Goal: Task Accomplishment & Management: Use online tool/utility

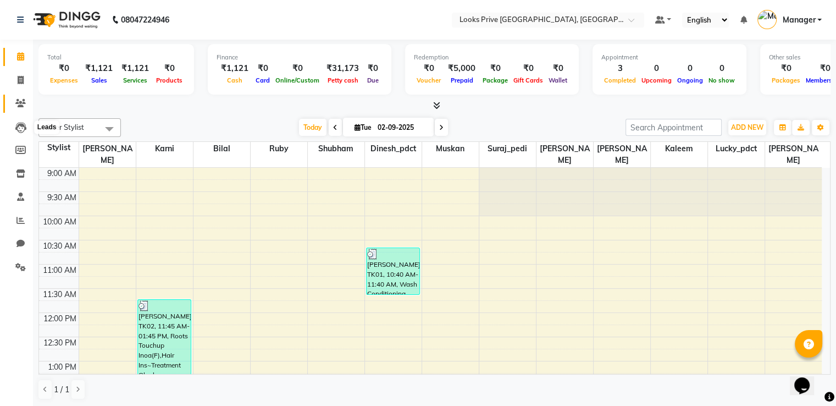
click at [14, 102] on span at bounding box center [20, 103] width 19 height 13
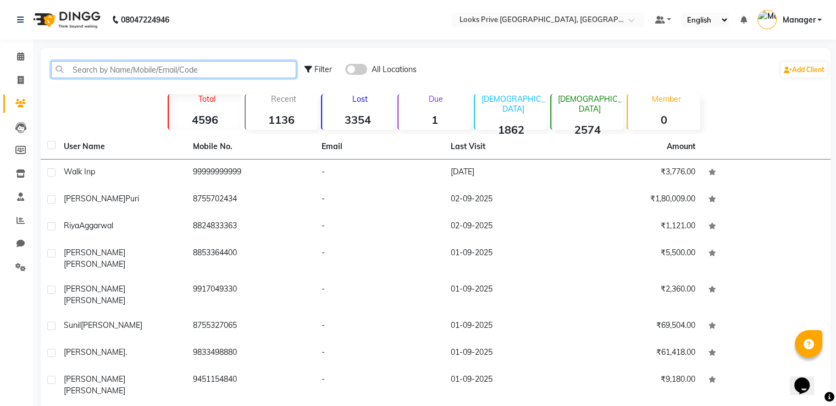
click at [140, 73] on input "text" at bounding box center [173, 69] width 245 height 17
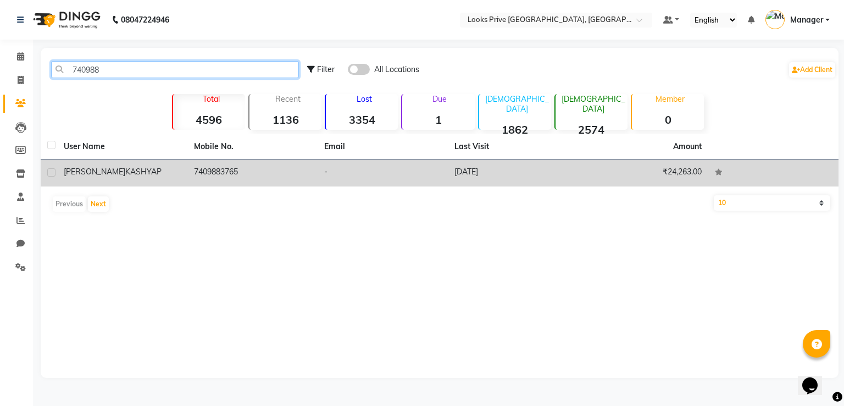
type input "740988"
click at [457, 173] on td "05-08-2025" at bounding box center [513, 172] width 130 height 27
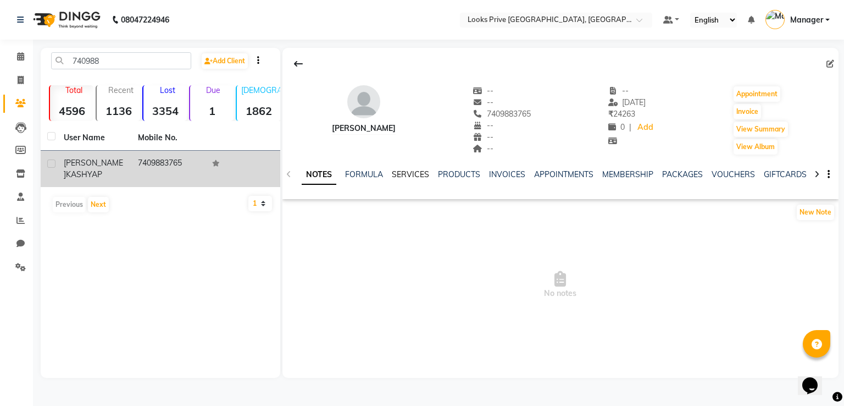
click at [402, 174] on link "SERVICES" at bounding box center [410, 174] width 37 height 10
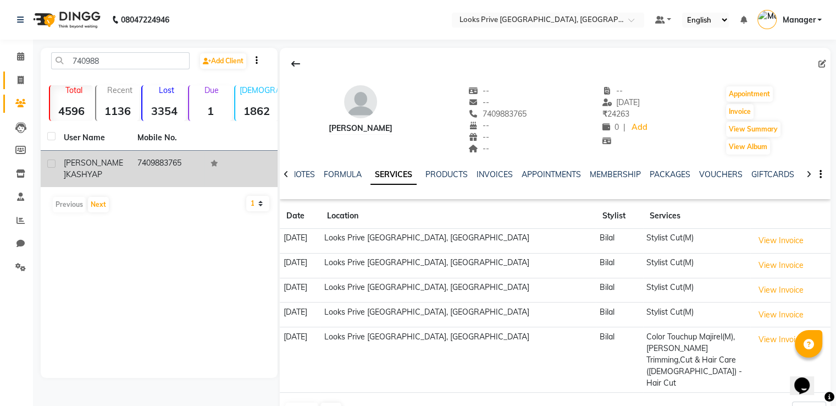
click at [18, 74] on span at bounding box center [20, 80] width 19 height 13
select select "service"
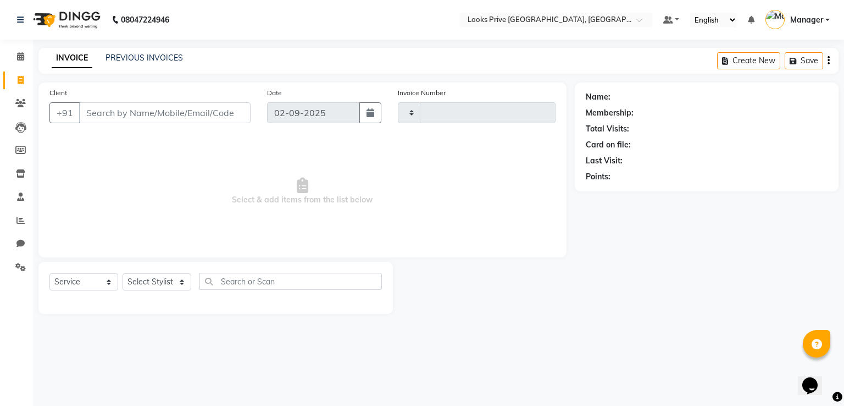
type input "2928"
select select "6205"
click at [134, 284] on select "Select Stylist" at bounding box center [157, 281] width 69 height 17
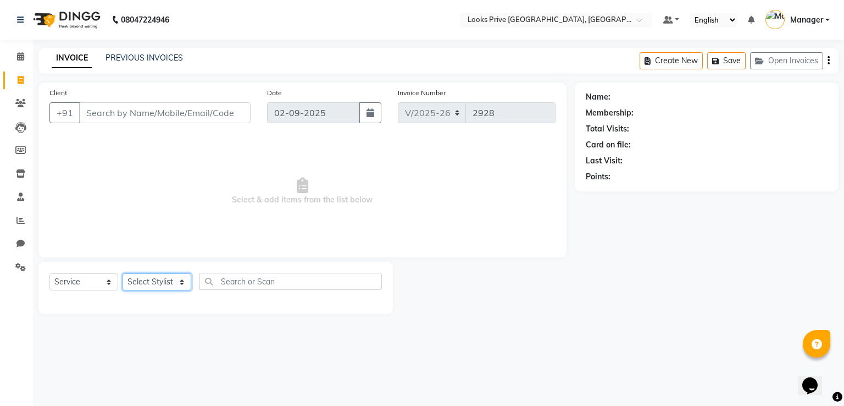
select select "45664"
click at [123, 274] on select "Select Stylist A2R_Master [PERSON_NAME] [PERSON_NAME] Dinesh_pdct [PERSON_NAME]…" at bounding box center [157, 281] width 69 height 17
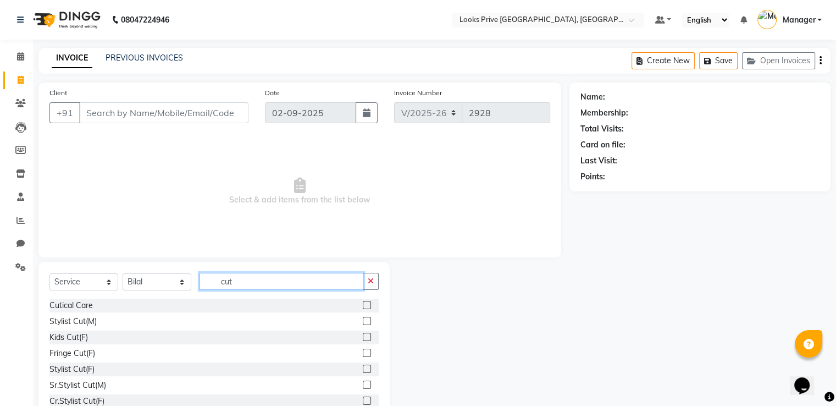
type input "cut"
click at [363, 320] on label at bounding box center [367, 321] width 8 height 8
click at [363, 320] on input "checkbox" at bounding box center [366, 321] width 7 height 7
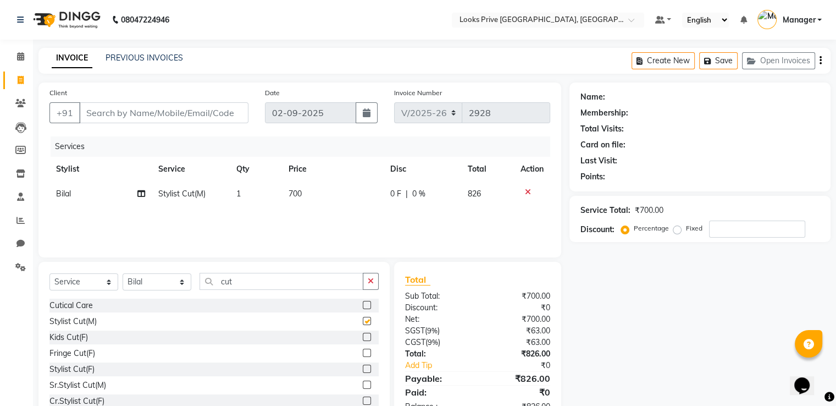
checkbox input "false"
click at [314, 195] on td "700" at bounding box center [333, 193] width 102 height 25
select select "45664"
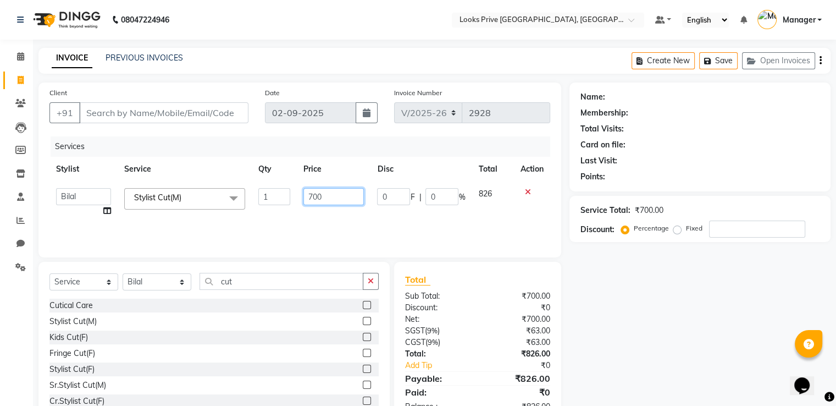
click at [314, 196] on input "700" at bounding box center [333, 196] width 60 height 17
type input "800"
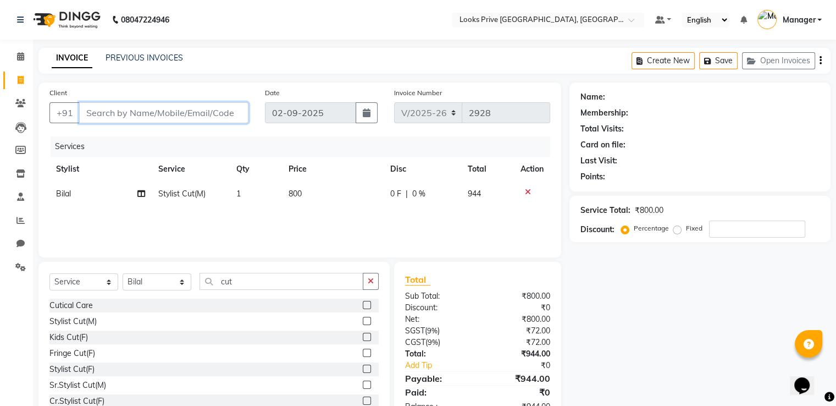
click at [192, 111] on input "Client" at bounding box center [163, 112] width 169 height 21
click at [161, 106] on input "Client" at bounding box center [163, 112] width 169 height 21
type input "7"
type input "0"
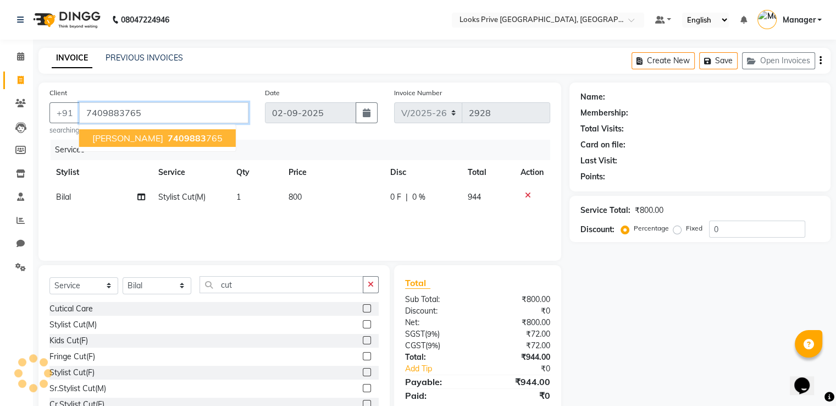
type input "7409883765"
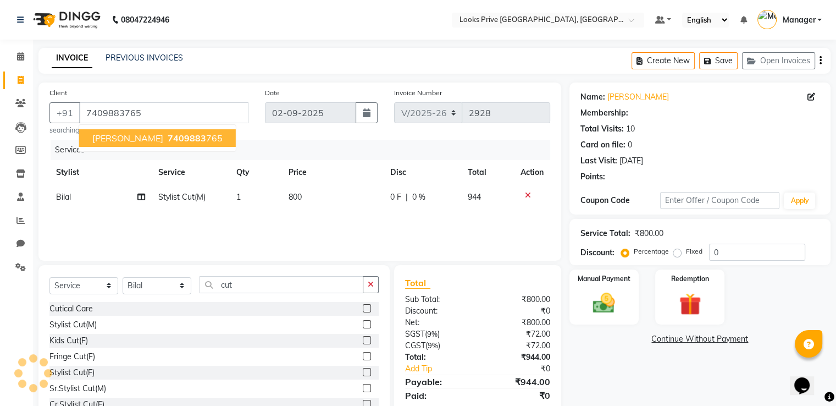
select select "1: Object"
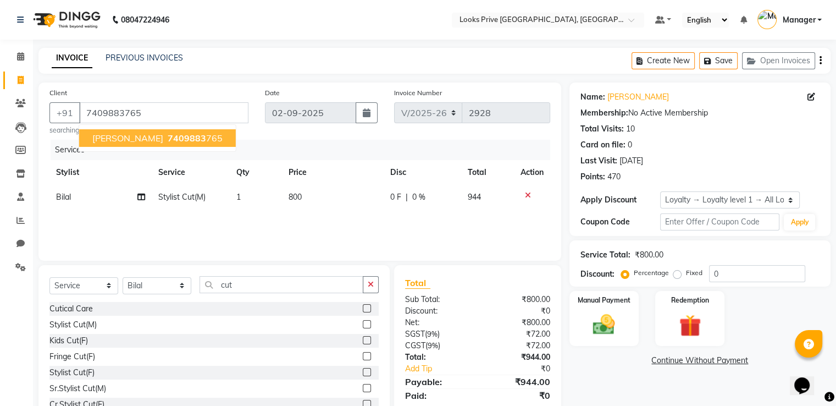
click at [163, 138] on span "NISHANT KASHYAP" at bounding box center [127, 137] width 71 height 11
select select "1: Object"
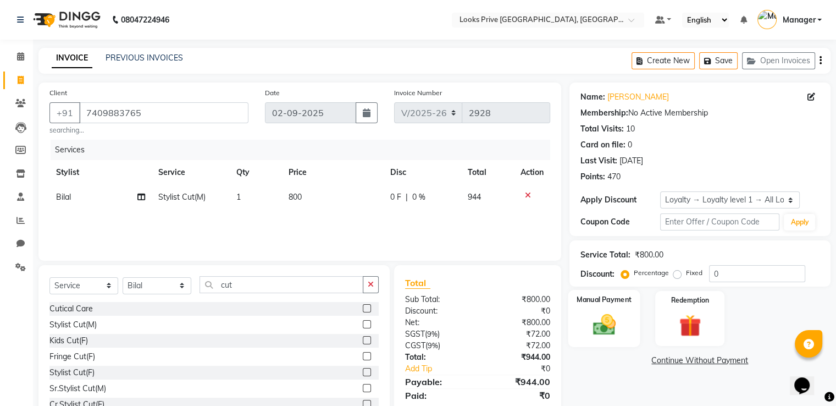
scroll to position [38, 0]
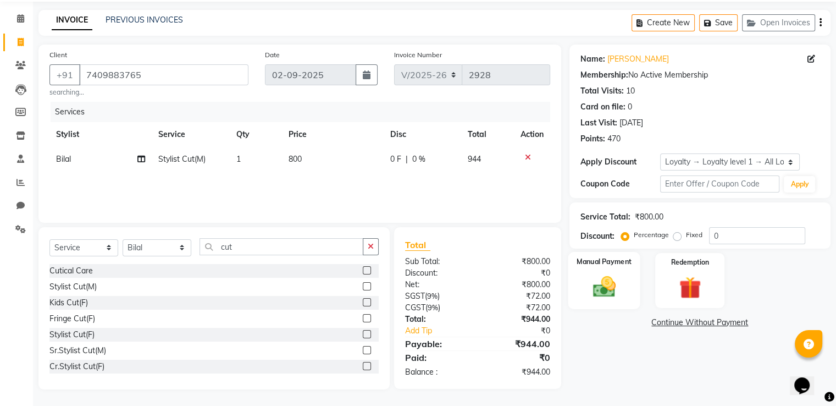
click at [610, 298] on img at bounding box center [603, 287] width 37 height 26
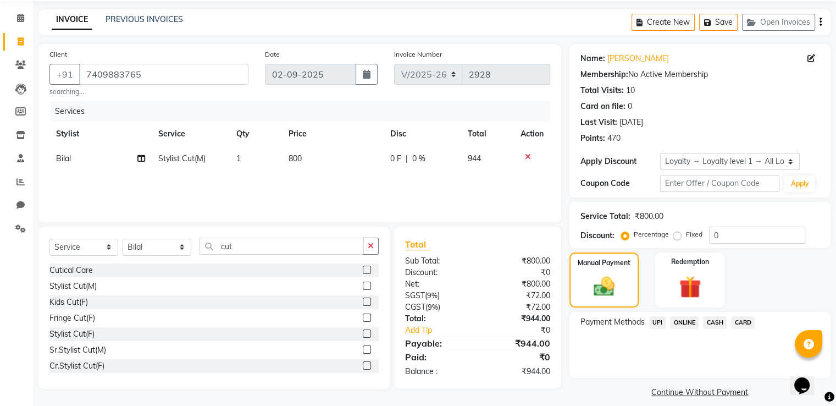
click at [741, 324] on span "CARD" at bounding box center [743, 322] width 24 height 13
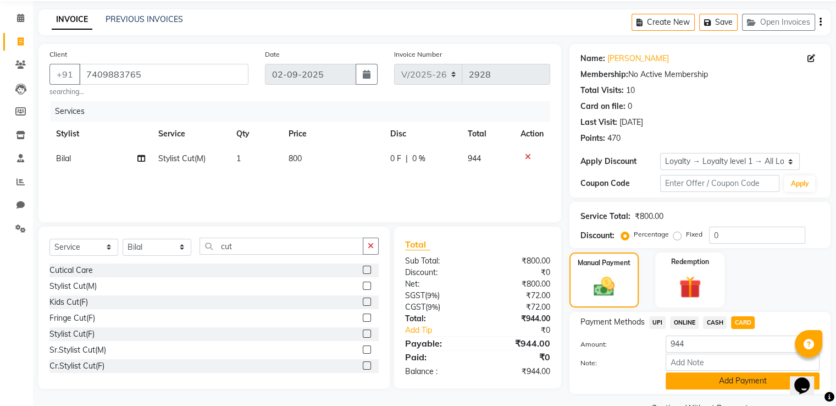
click at [685, 377] on button "Add Payment" at bounding box center [743, 380] width 154 height 17
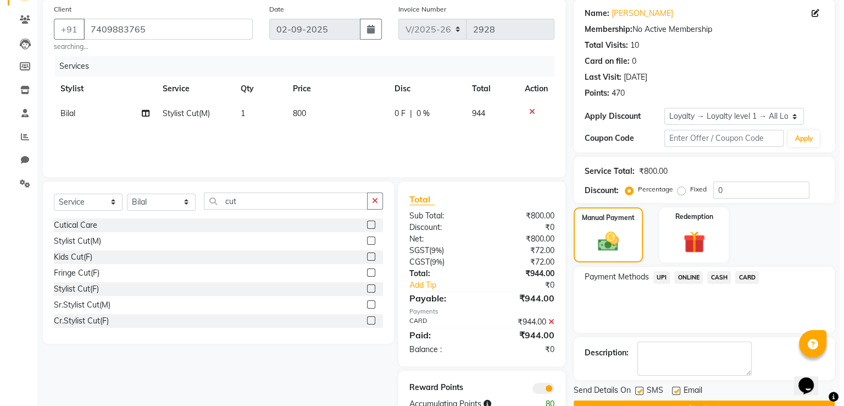
scroll to position [116, 0]
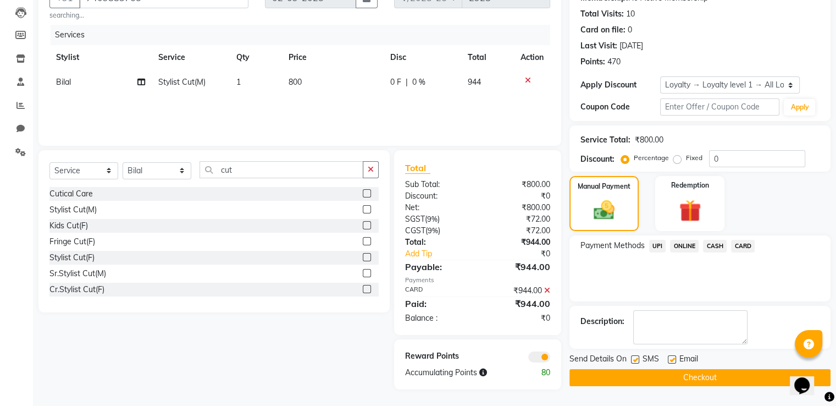
click at [542, 353] on span at bounding box center [539, 356] width 22 height 11
click at [550, 358] on input "checkbox" at bounding box center [550, 358] width 0 height 0
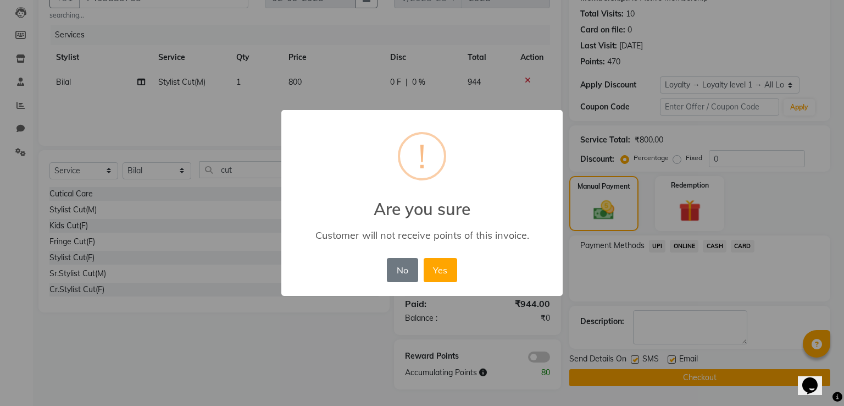
click at [424, 258] on button "Yes" at bounding box center [441, 270] width 34 height 24
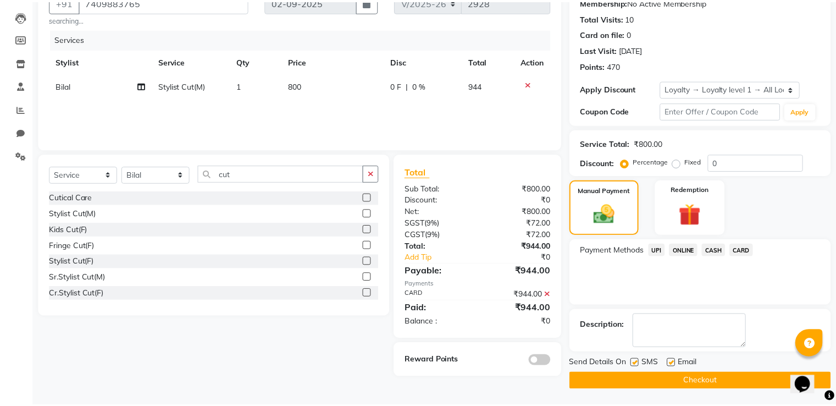
scroll to position [110, 0]
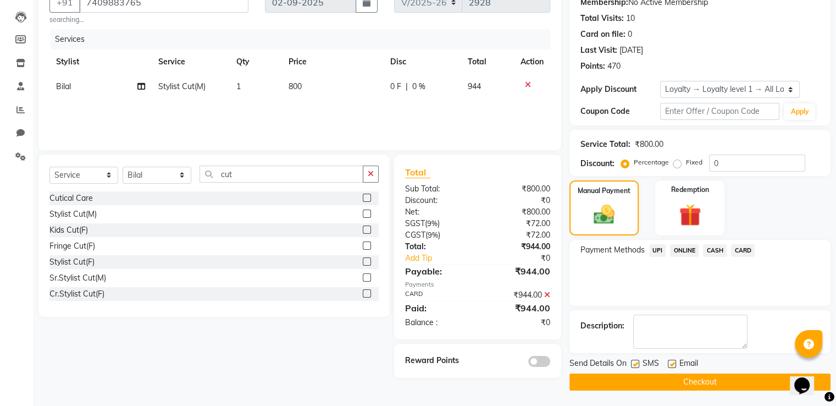
click at [588, 382] on button "Checkout" at bounding box center [699, 381] width 261 height 17
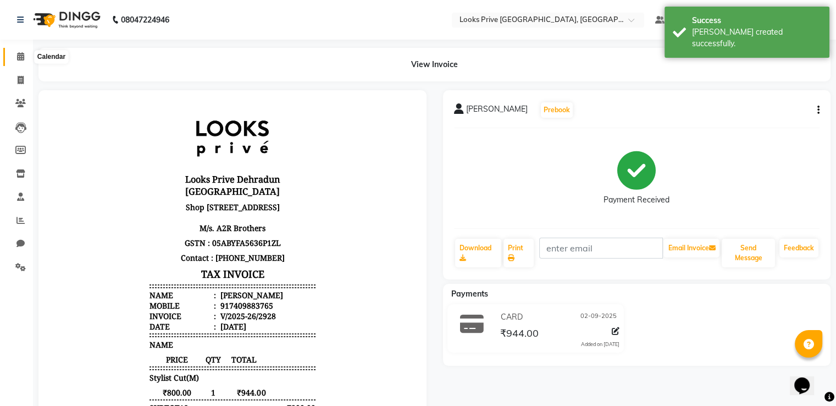
click at [23, 51] on span at bounding box center [20, 57] width 19 height 13
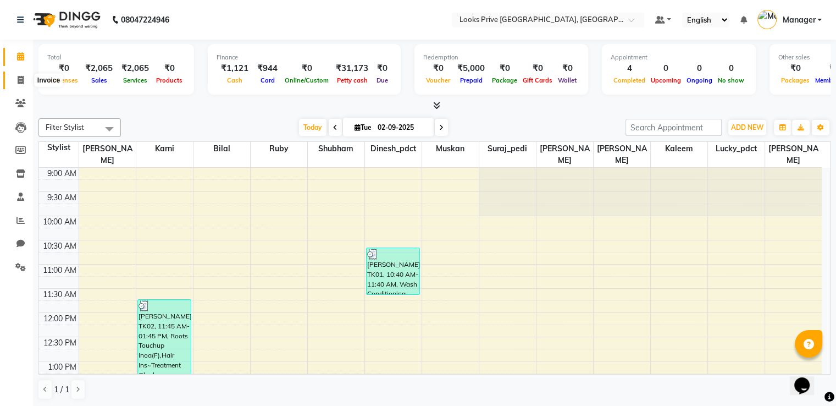
click at [23, 80] on icon at bounding box center [21, 80] width 6 height 8
select select "6205"
select select "service"
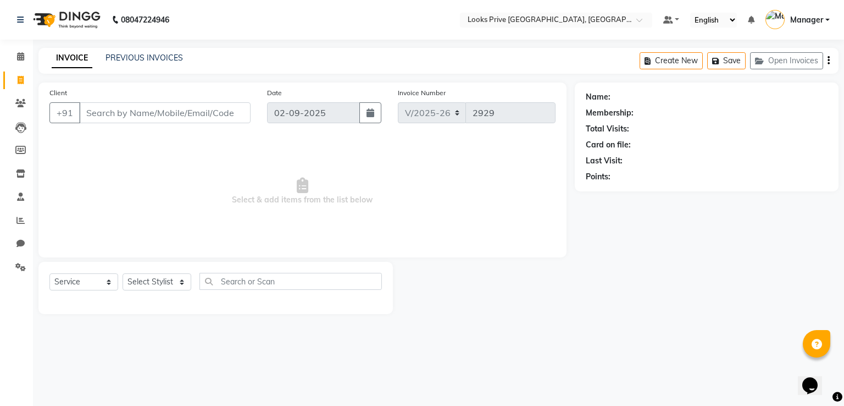
click at [132, 108] on input "Client" at bounding box center [165, 112] width 172 height 21
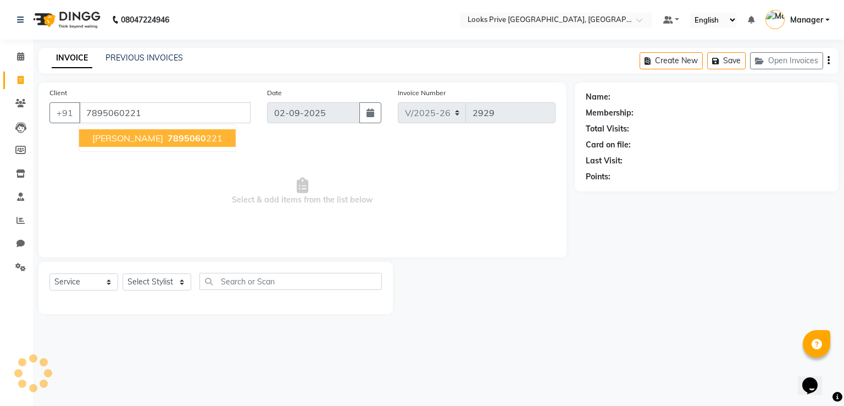
type input "7895060221"
select select "1: Object"
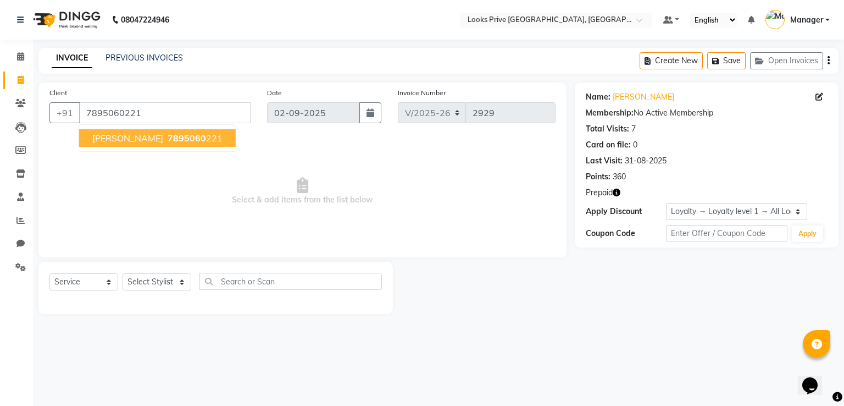
click at [168, 138] on span "7895060" at bounding box center [187, 137] width 38 height 11
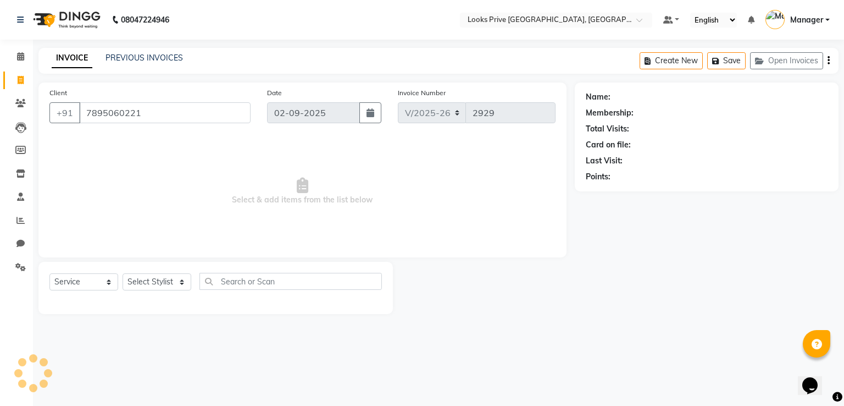
select select "1: Object"
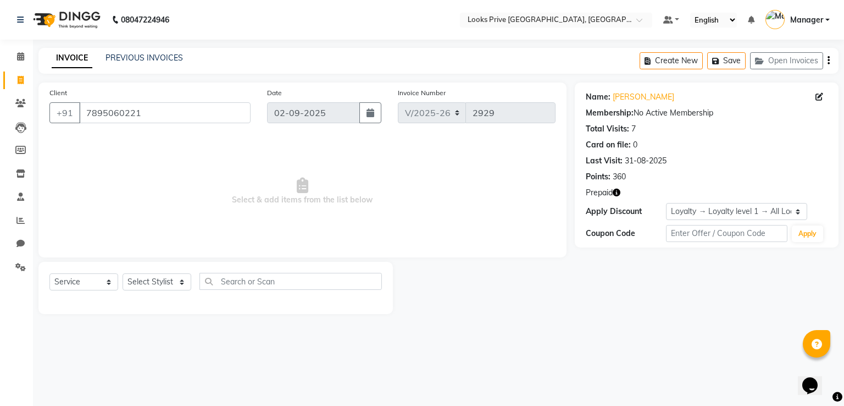
click at [616, 191] on icon "button" at bounding box center [617, 193] width 8 height 8
click at [746, 163] on div "Last Visit: 31-08-2025" at bounding box center [707, 161] width 242 height 12
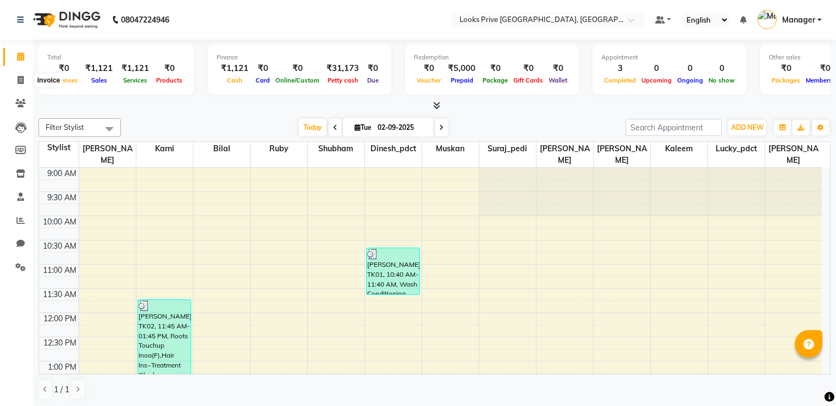
click at [27, 82] on span at bounding box center [20, 80] width 19 height 13
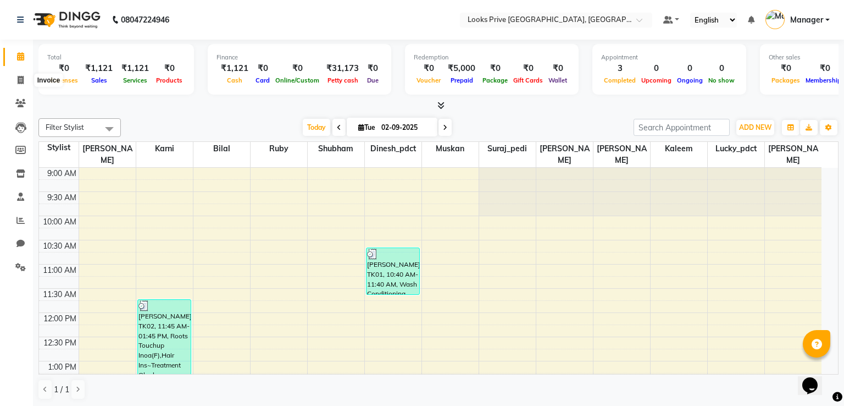
select select "6205"
select select "service"
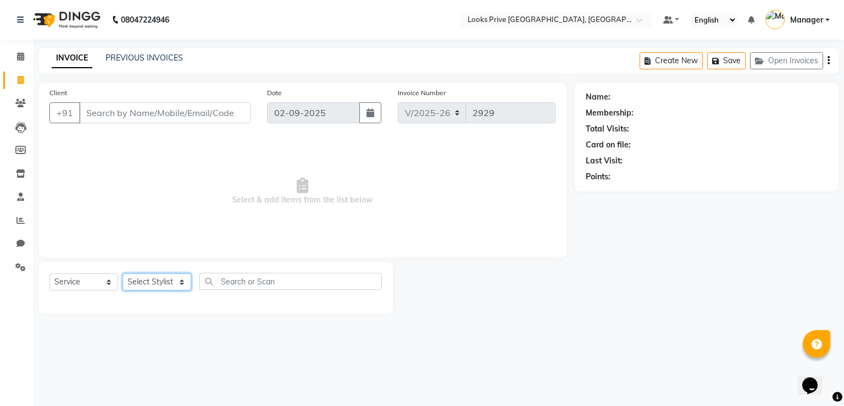
click at [165, 280] on select "Select Stylist" at bounding box center [157, 281] width 69 height 17
select select "89834"
click at [123, 274] on select "Select Stylist A2R_Master [PERSON_NAME] [PERSON_NAME] Dinesh_pdct [PERSON_NAME]…" at bounding box center [157, 281] width 69 height 17
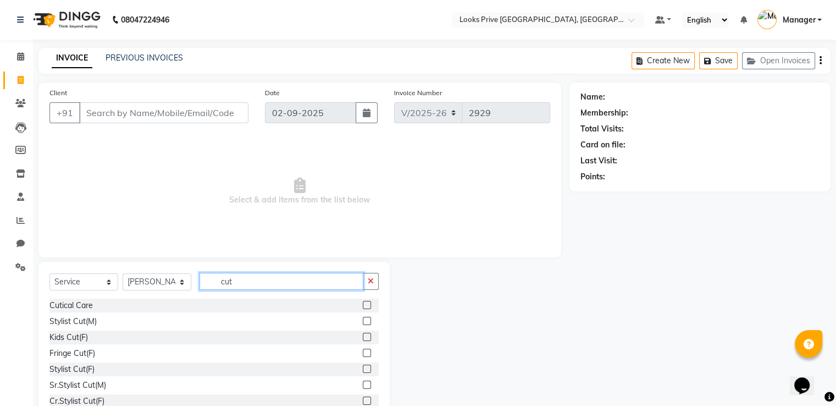
type input "cut"
click at [363, 323] on label at bounding box center [367, 321] width 8 height 8
click at [363, 323] on input "checkbox" at bounding box center [366, 321] width 7 height 7
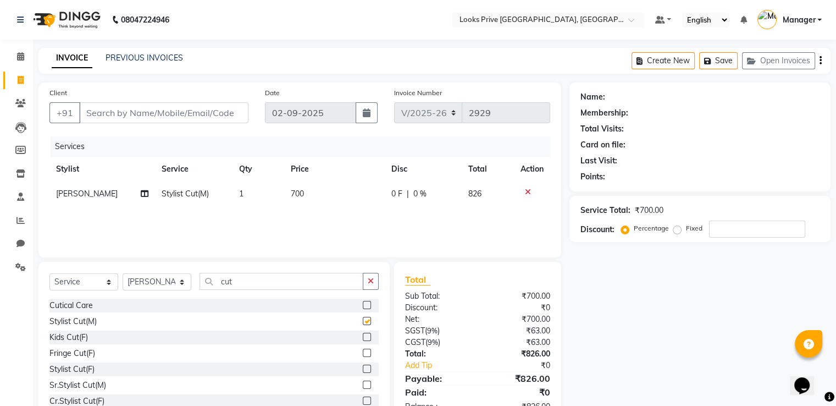
checkbox input "false"
click at [314, 199] on td "700" at bounding box center [334, 193] width 101 height 25
select select "89834"
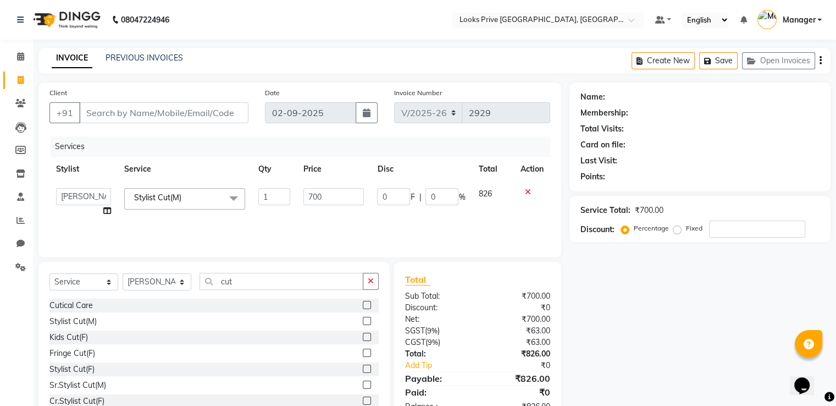
click at [314, 199] on input "700" at bounding box center [333, 196] width 60 height 17
type input "600"
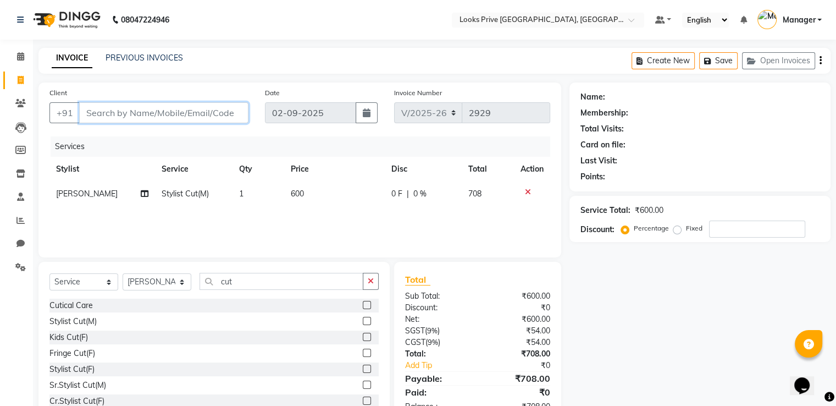
click at [214, 104] on input "Client" at bounding box center [163, 112] width 169 height 21
type input "8"
type input "0"
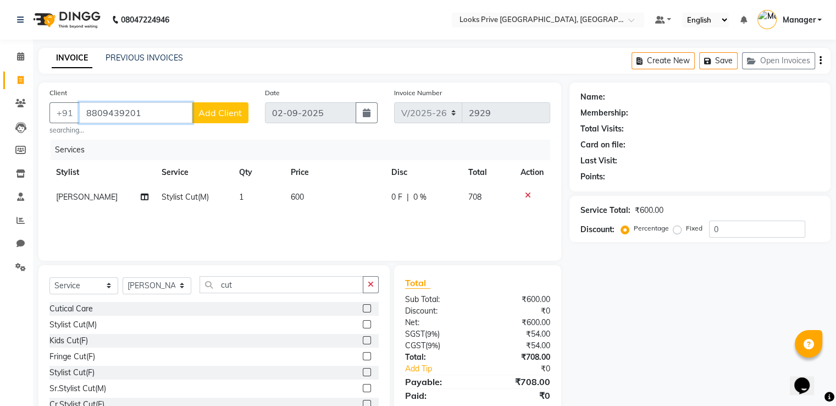
type input "8809439201"
click at [214, 104] on button "Add Client" at bounding box center [220, 112] width 57 height 21
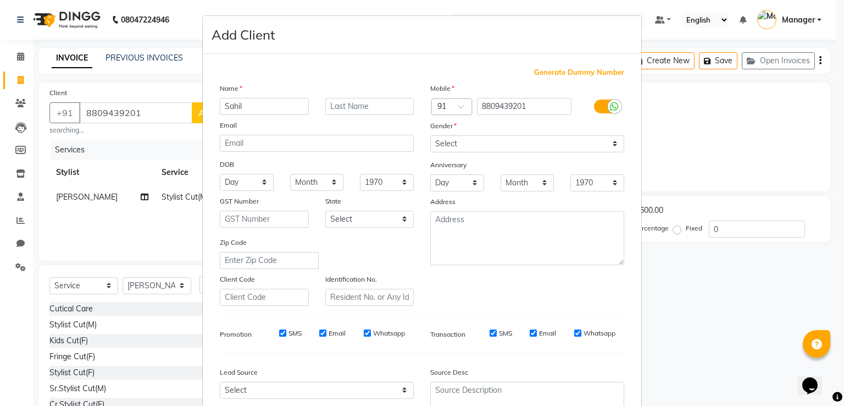
type input "Sahil"
type input "[PERSON_NAME]"
click at [463, 150] on select "Select [DEMOGRAPHIC_DATA] [DEMOGRAPHIC_DATA] Other Prefer Not To Say" at bounding box center [527, 143] width 194 height 17
select select "[DEMOGRAPHIC_DATA]"
click at [430, 136] on select "Select [DEMOGRAPHIC_DATA] [DEMOGRAPHIC_DATA] Other Prefer Not To Say" at bounding box center [527, 143] width 194 height 17
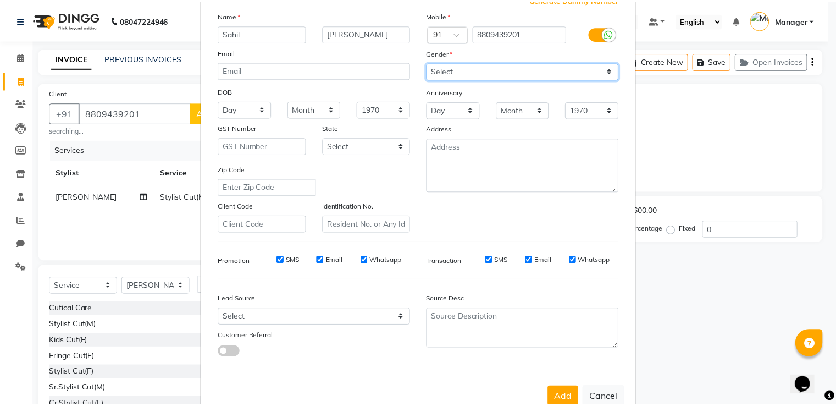
scroll to position [107, 0]
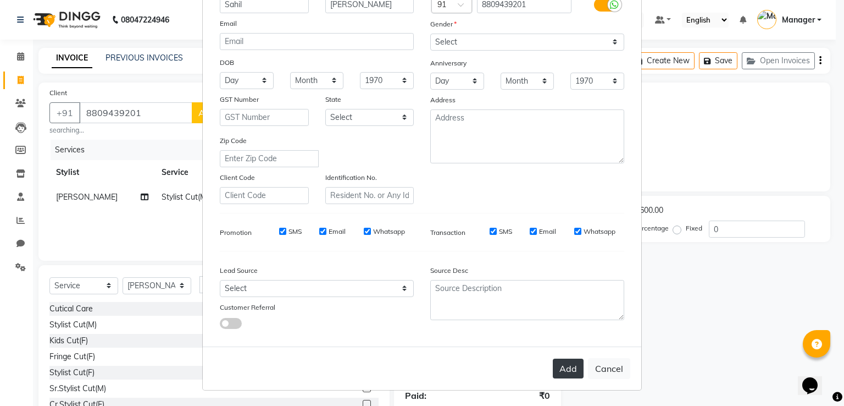
click at [561, 364] on button "Add" at bounding box center [568, 368] width 31 height 20
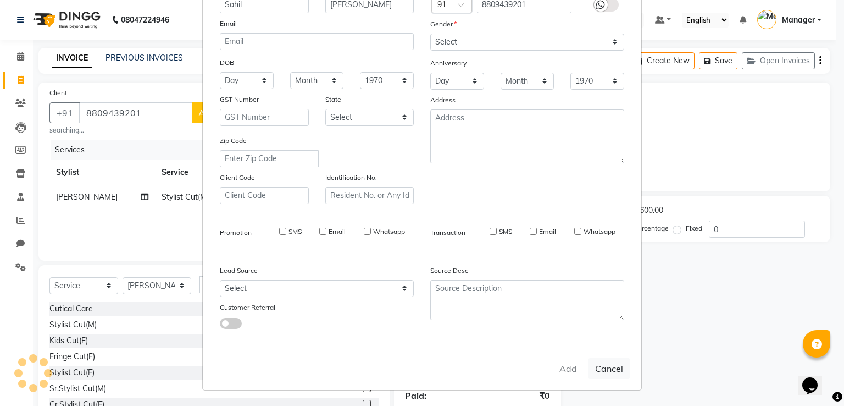
select select
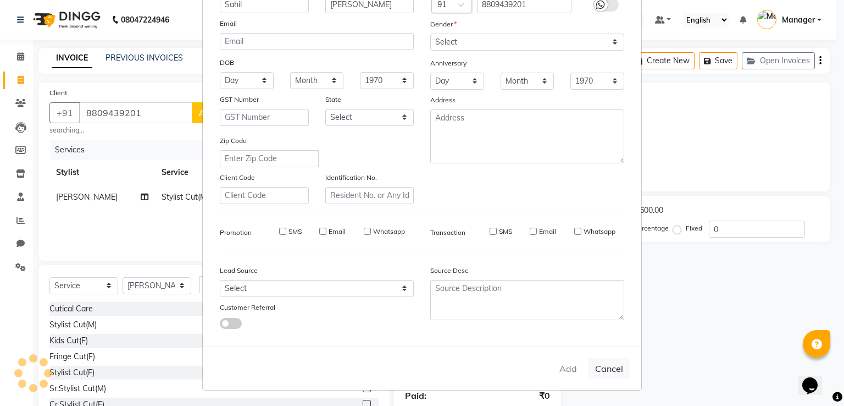
select select
checkbox input "false"
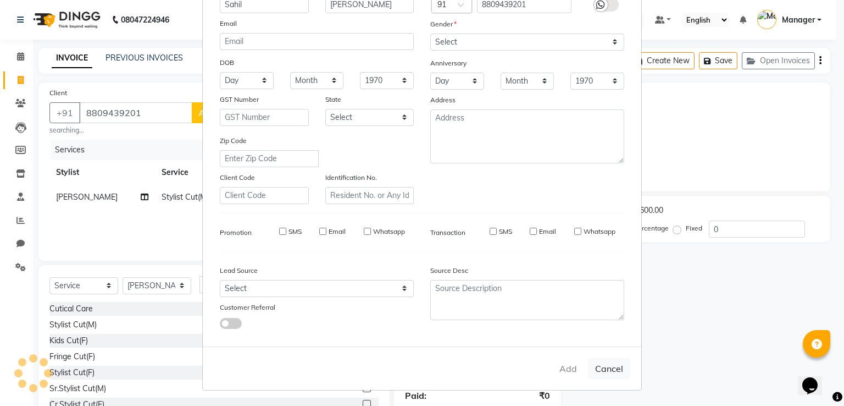
checkbox input "false"
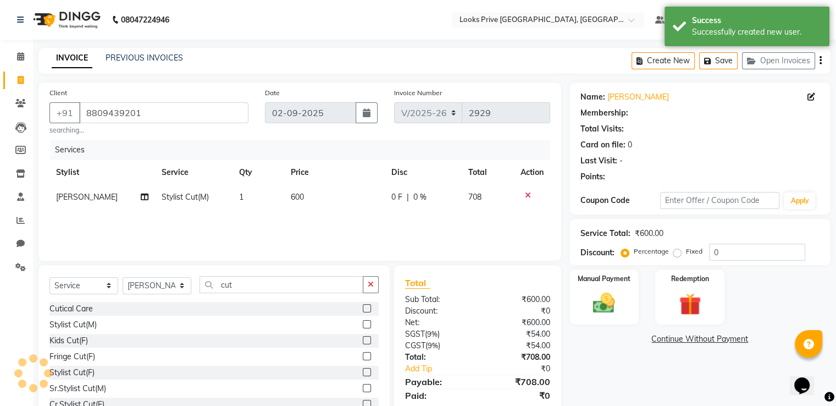
select select "1: Object"
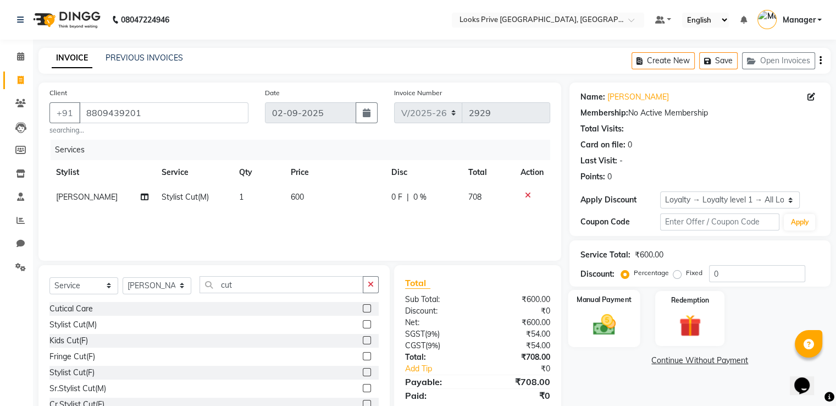
click at [588, 325] on img at bounding box center [603, 325] width 37 height 26
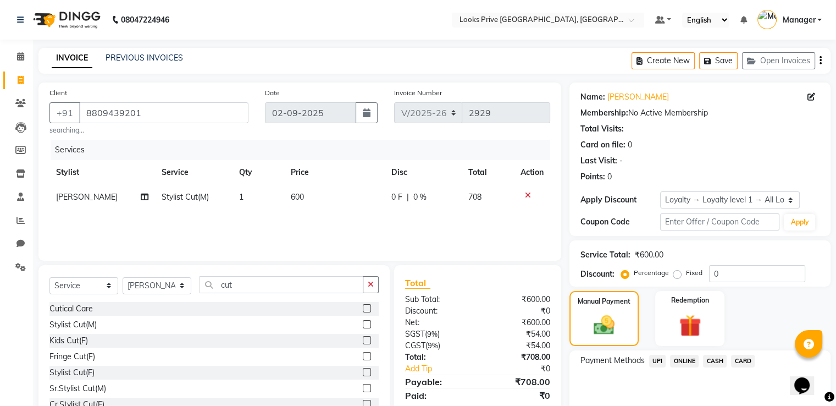
scroll to position [49, 0]
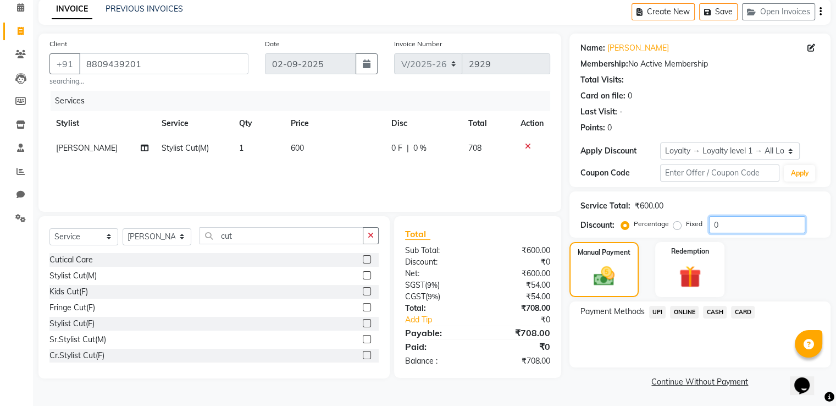
click at [742, 229] on input "0" at bounding box center [757, 224] width 96 height 17
type input "020"
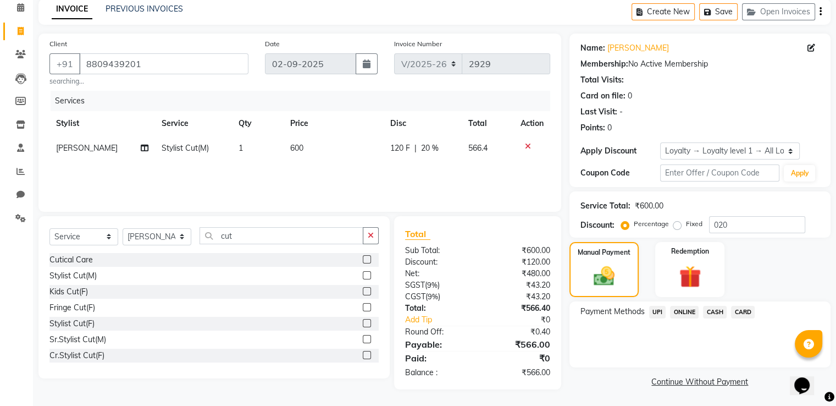
click at [654, 311] on span "UPI" at bounding box center [657, 312] width 17 height 13
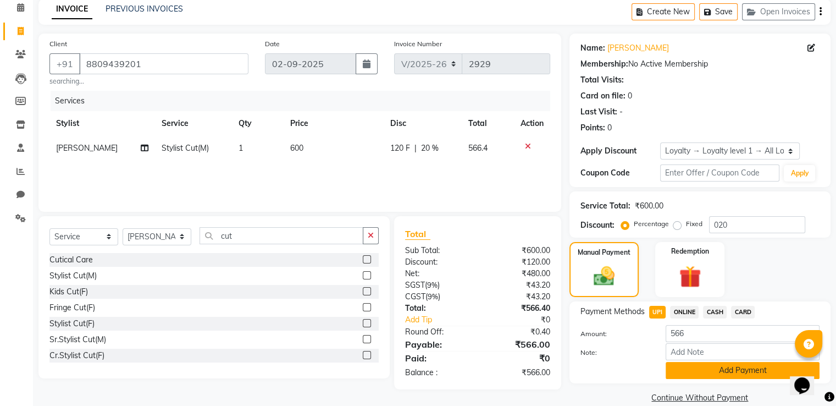
click at [672, 374] on button "Add Payment" at bounding box center [743, 370] width 154 height 17
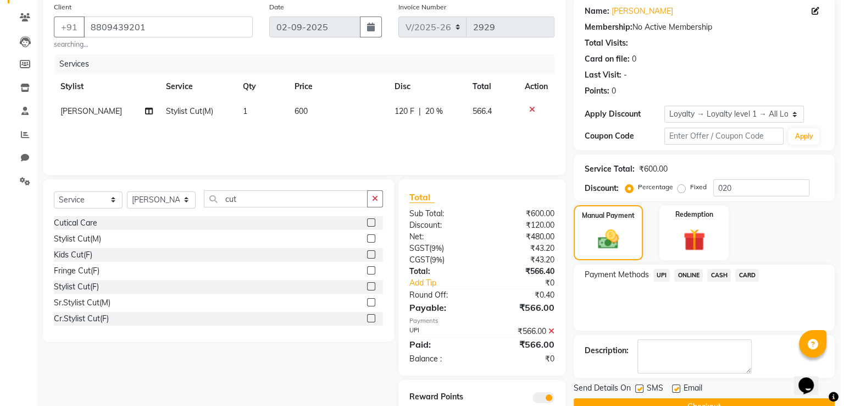
scroll to position [128, 0]
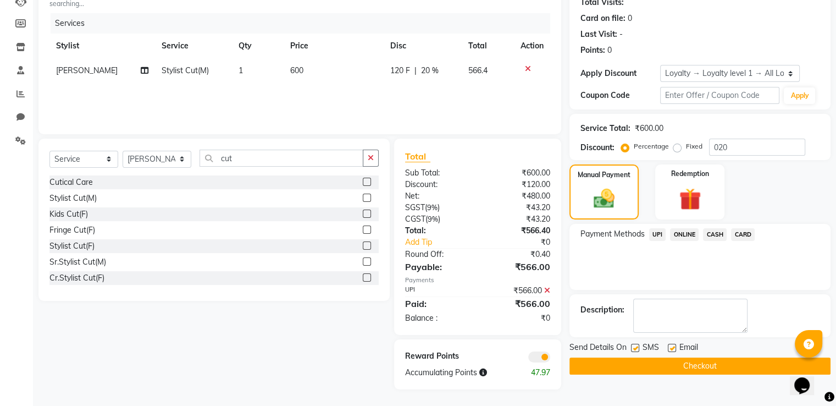
click at [545, 357] on span at bounding box center [539, 356] width 22 height 11
click at [550, 358] on input "checkbox" at bounding box center [550, 358] width 0 height 0
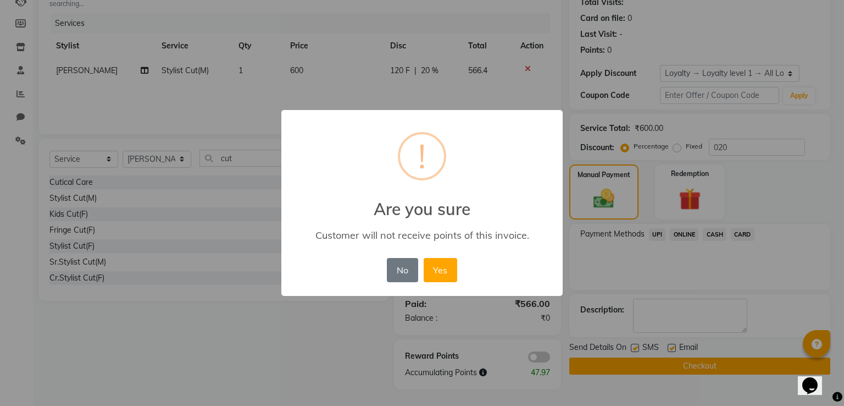
click at [424, 258] on button "Yes" at bounding box center [441, 270] width 34 height 24
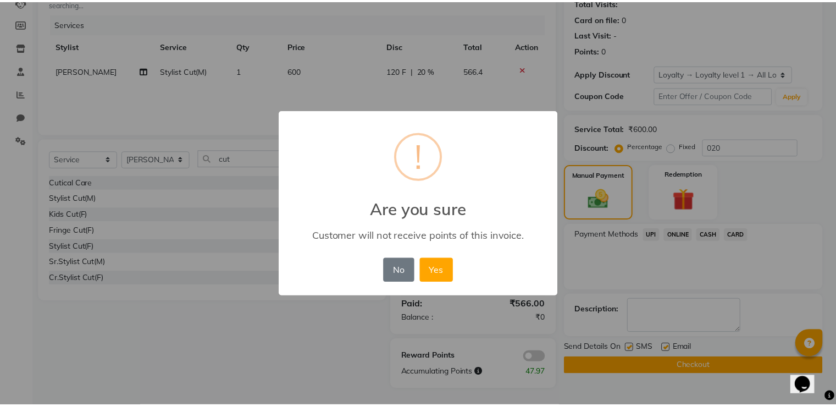
scroll to position [112, 0]
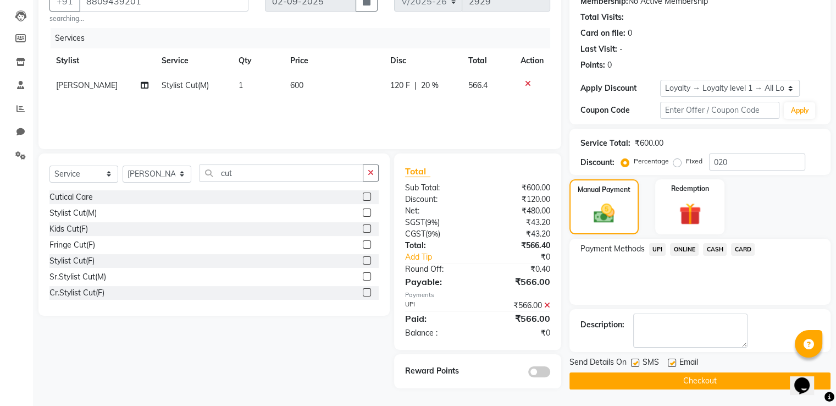
click at [592, 379] on button "Checkout" at bounding box center [699, 380] width 261 height 17
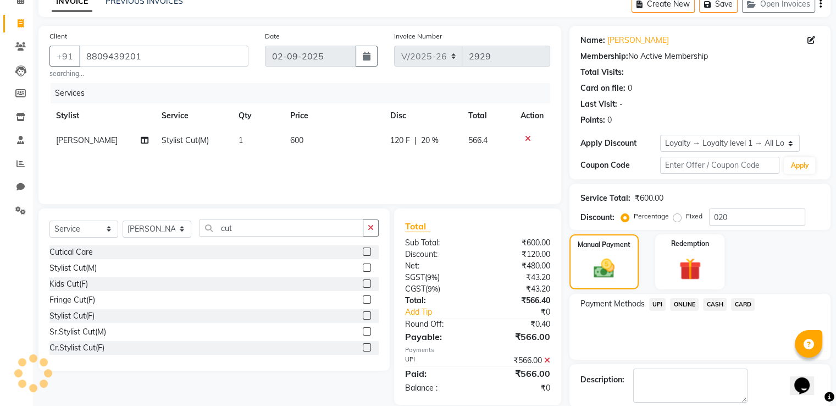
scroll to position [0, 0]
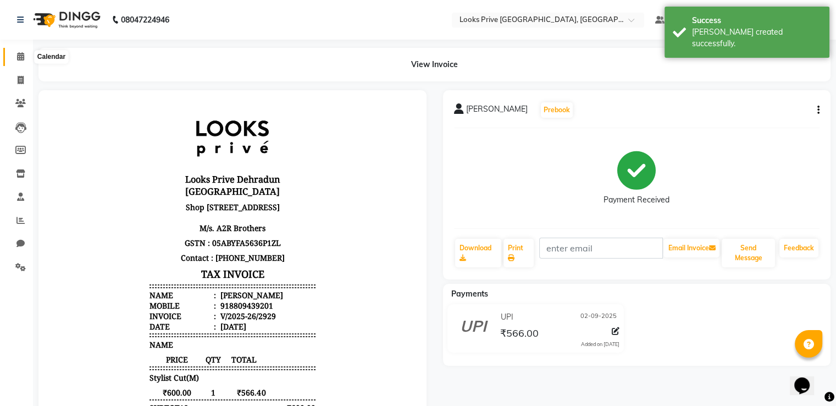
click at [20, 60] on icon at bounding box center [20, 56] width 7 height 8
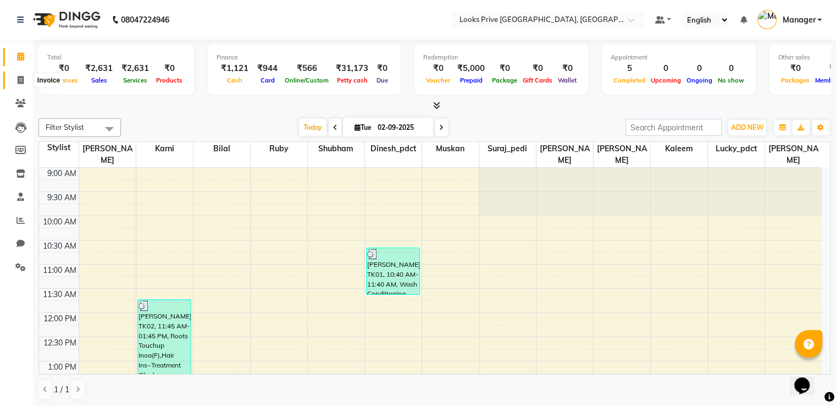
click at [15, 78] on span at bounding box center [20, 80] width 19 height 13
select select "service"
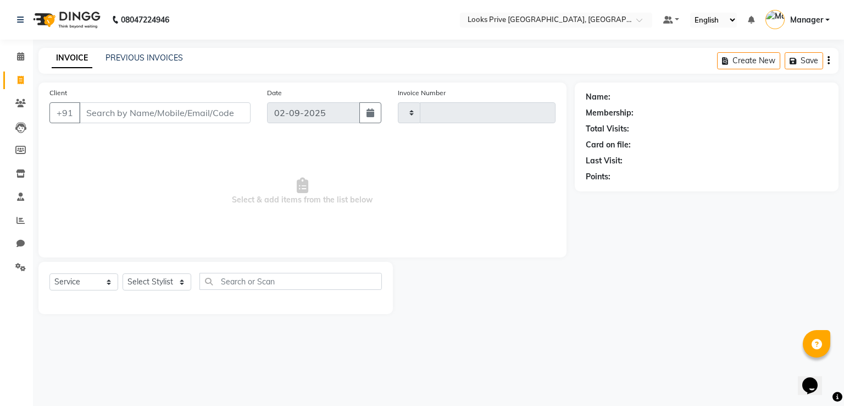
type input "2930"
select select "6205"
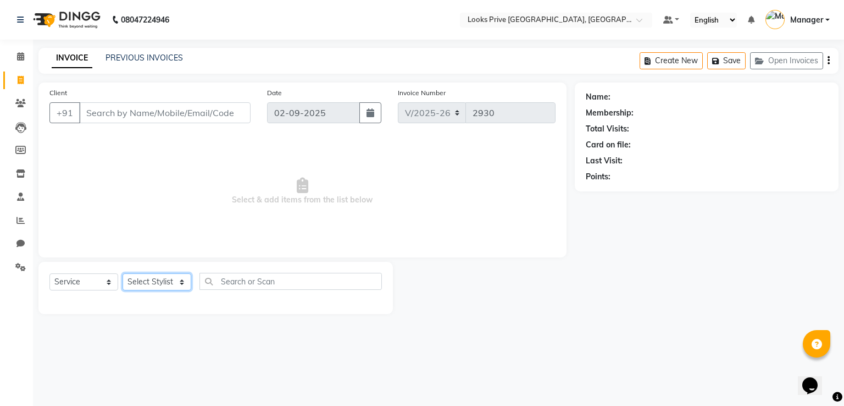
click at [150, 280] on select "Select Stylist" at bounding box center [157, 281] width 69 height 17
select select "62232"
click at [123, 274] on select "Select Stylist A2R_Master [PERSON_NAME] [PERSON_NAME] Dinesh_pdct [PERSON_NAME]…" at bounding box center [157, 281] width 69 height 17
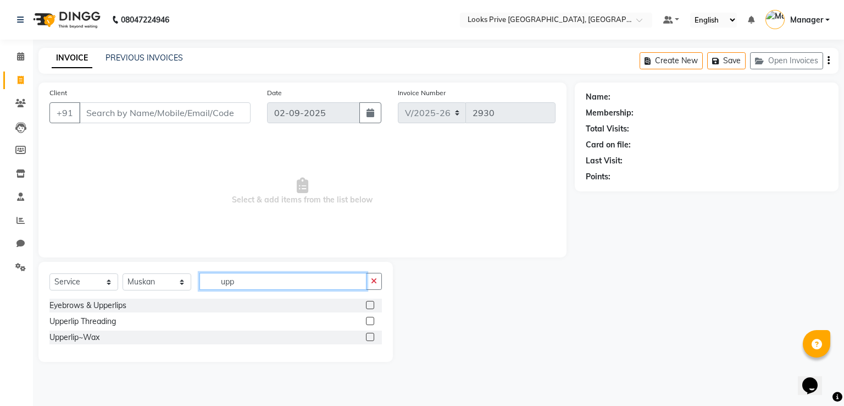
type input "upp"
click at [370, 305] on label at bounding box center [370, 305] width 8 height 8
click at [370, 305] on input "checkbox" at bounding box center [369, 305] width 7 height 7
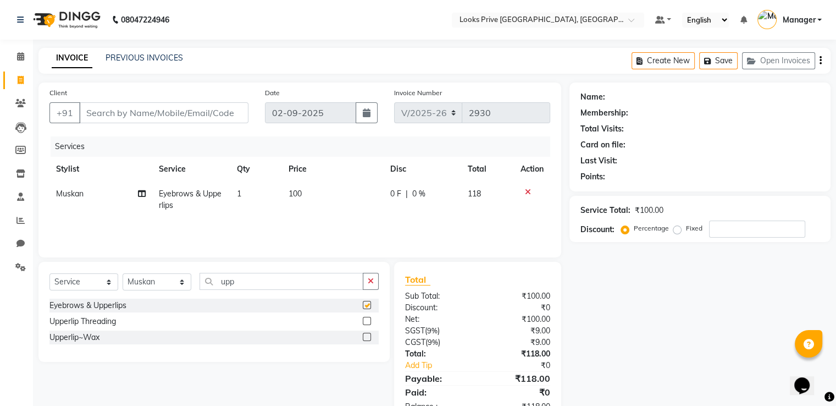
checkbox input "false"
click at [261, 192] on td "1" at bounding box center [256, 199] width 52 height 36
select select "62232"
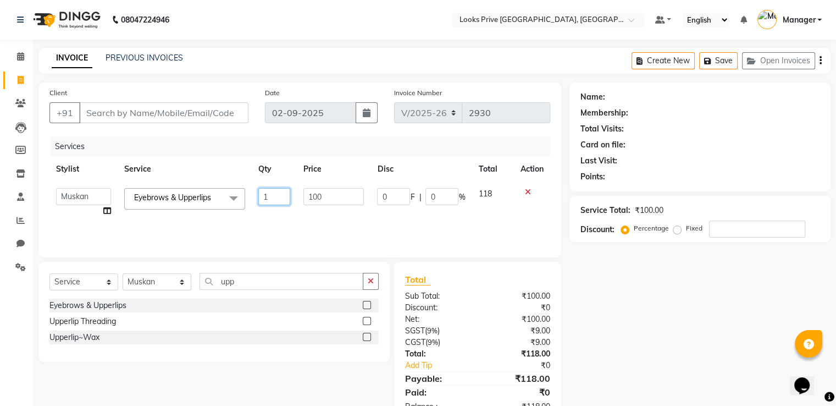
click at [261, 192] on input "1" at bounding box center [274, 196] width 32 height 17
type input "2"
type input "1"
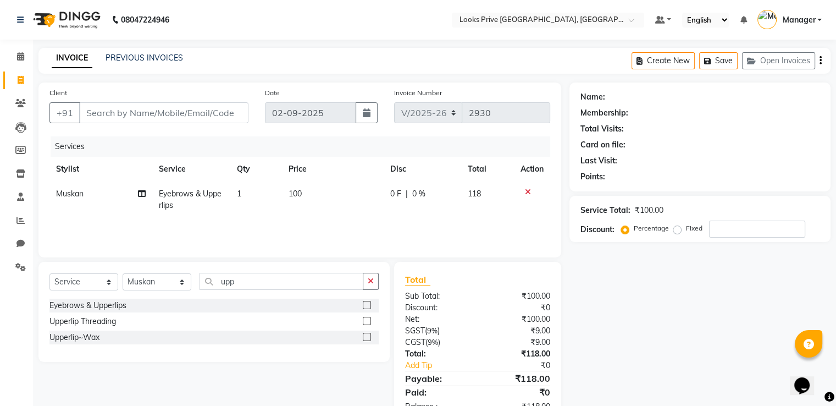
click at [308, 189] on td "100" at bounding box center [333, 199] width 102 height 36
select select "62232"
click at [308, 192] on input "100" at bounding box center [333, 196] width 60 height 17
type input "200"
click at [145, 283] on select "Select Stylist A2R_Master [PERSON_NAME] [PERSON_NAME] Dinesh_pdct [PERSON_NAME]…" at bounding box center [157, 281] width 69 height 17
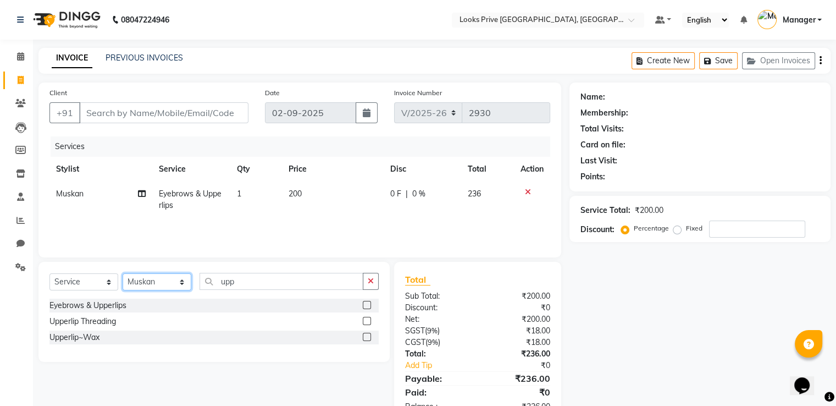
click at [123, 274] on select "Select Stylist A2R_Master [PERSON_NAME] [PERSON_NAME] Dinesh_pdct [PERSON_NAME]…" at bounding box center [157, 281] width 69 height 17
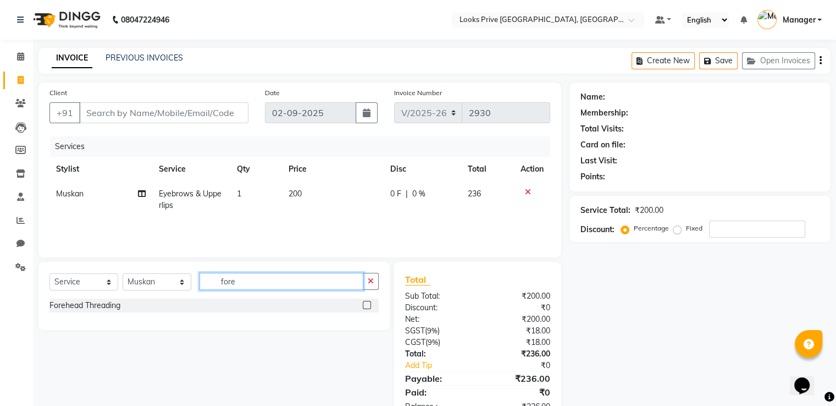
type input "fore"
click at [364, 305] on label at bounding box center [367, 305] width 8 height 8
click at [364, 305] on input "checkbox" at bounding box center [366, 305] width 7 height 7
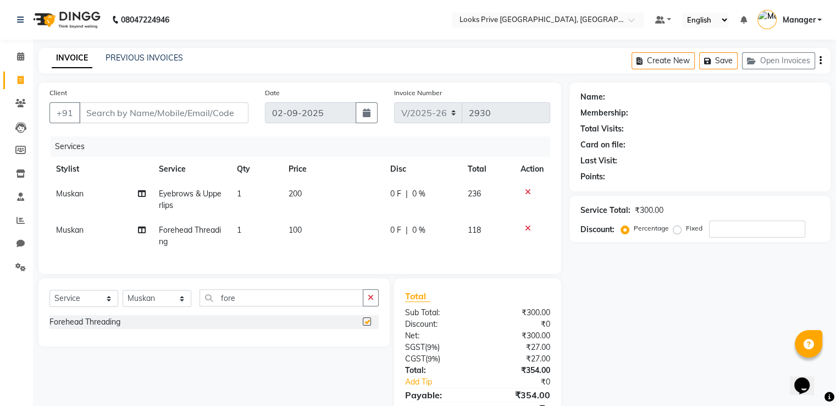
checkbox input "false"
click at [229, 119] on input "Client" at bounding box center [163, 112] width 169 height 21
type input "9"
type input "0"
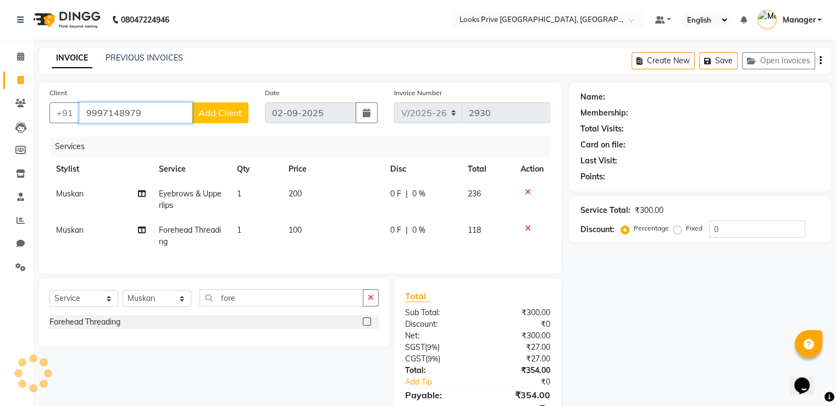
type input "9997148979"
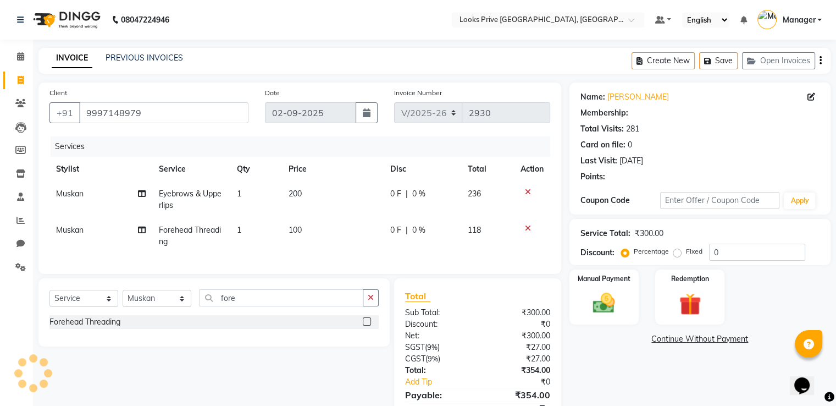
select select "1: Object"
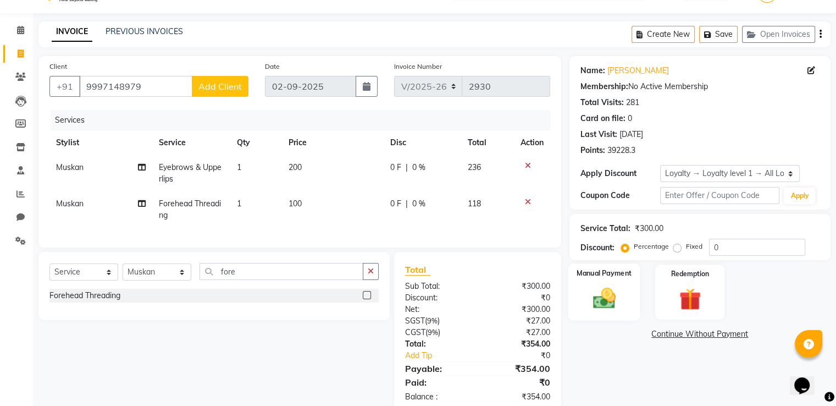
scroll to position [59, 0]
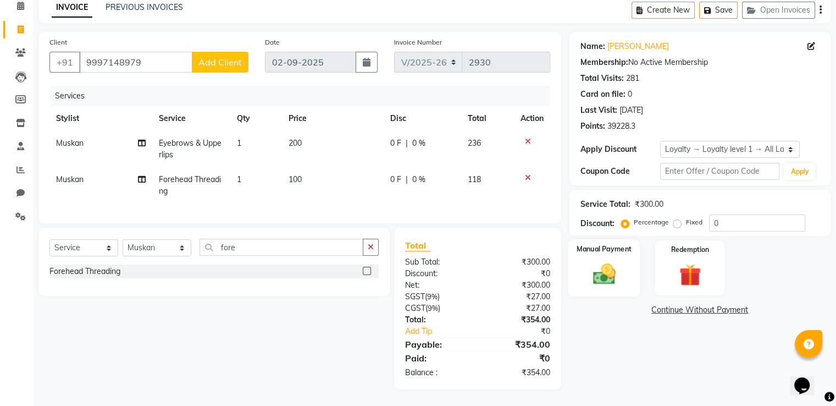
click at [607, 264] on img at bounding box center [603, 274] width 37 height 26
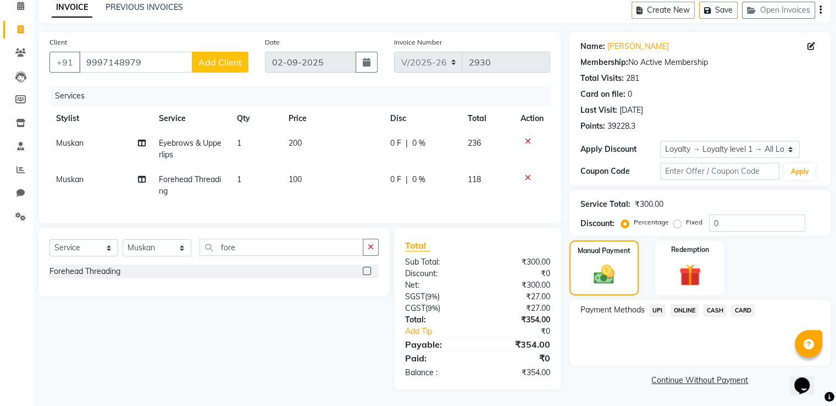
click at [654, 305] on span "UPI" at bounding box center [657, 310] width 17 height 13
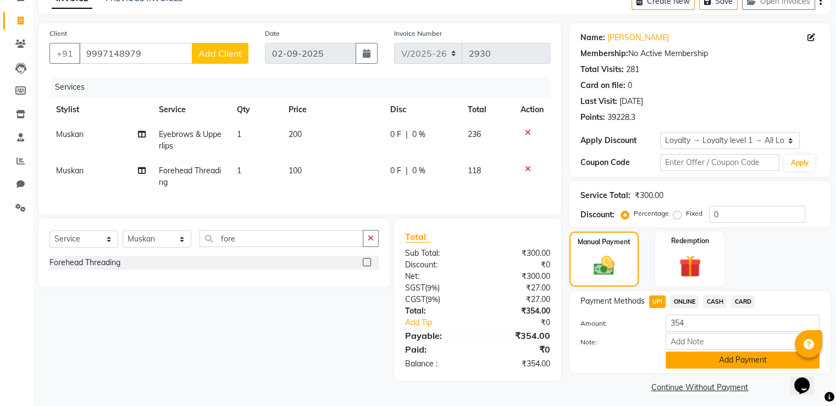
click at [697, 364] on button "Add Payment" at bounding box center [743, 359] width 154 height 17
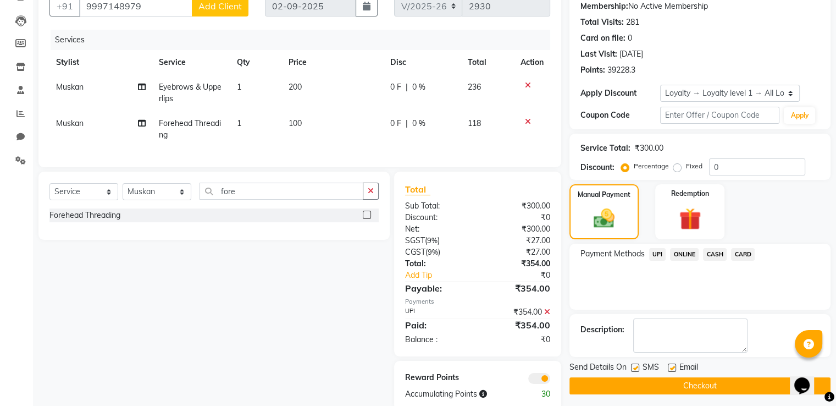
scroll to position [137, 0]
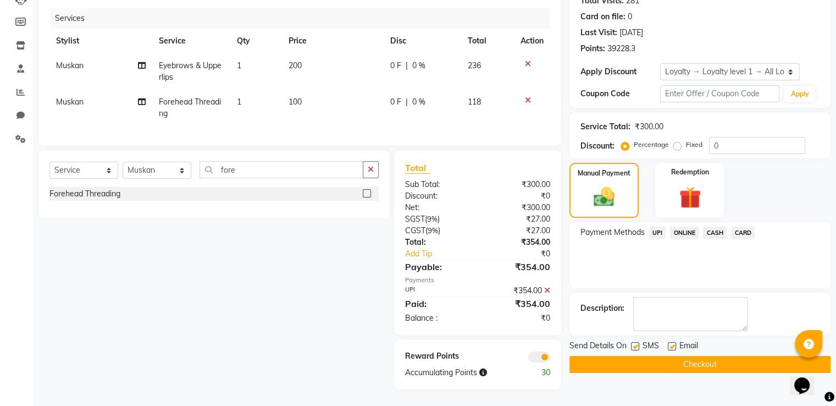
click at [602, 358] on button "Checkout" at bounding box center [699, 364] width 261 height 17
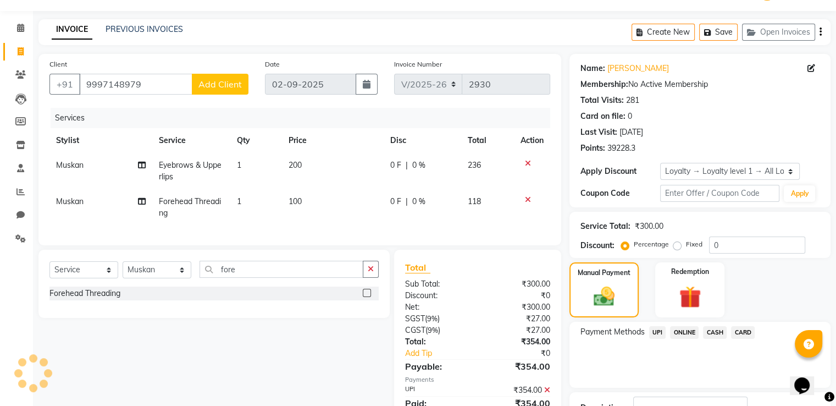
scroll to position [27, 0]
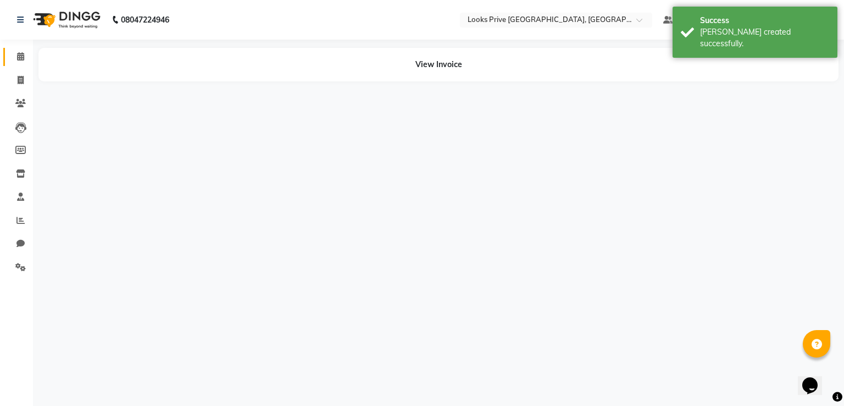
click at [19, 57] on icon at bounding box center [20, 56] width 7 height 8
